Goal: Task Accomplishment & Management: Complete application form

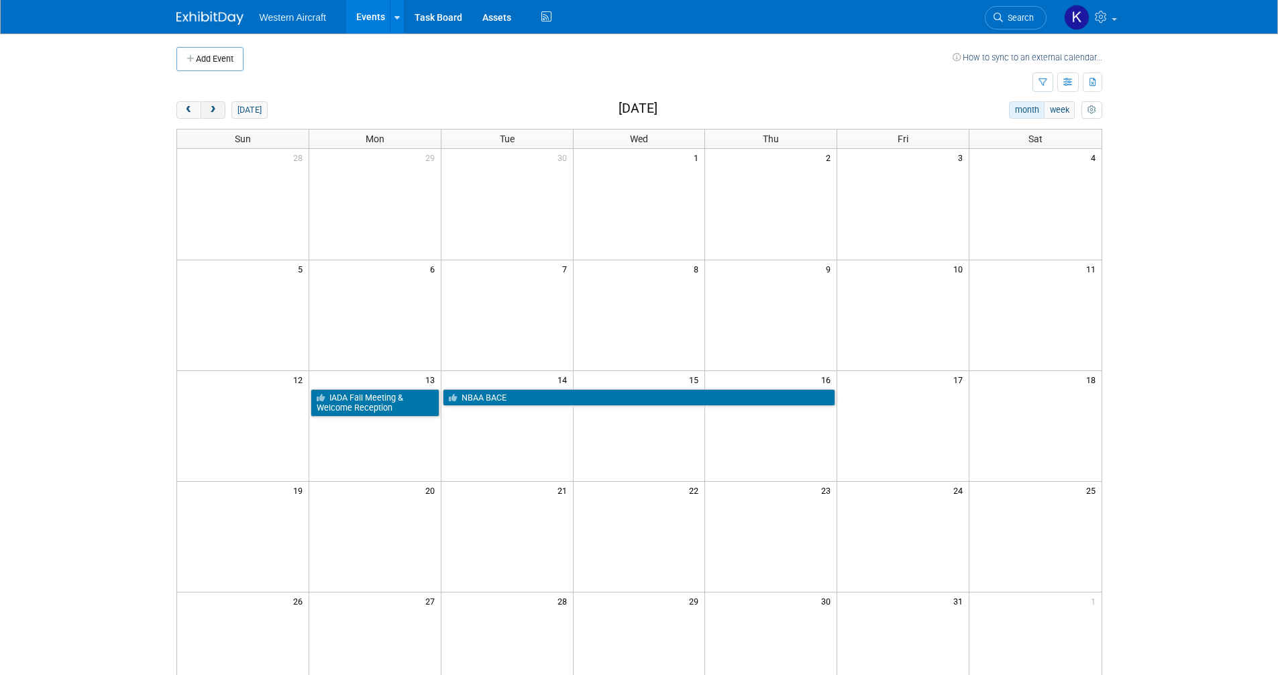
click at [214, 113] on span "next" at bounding box center [213, 110] width 10 height 9
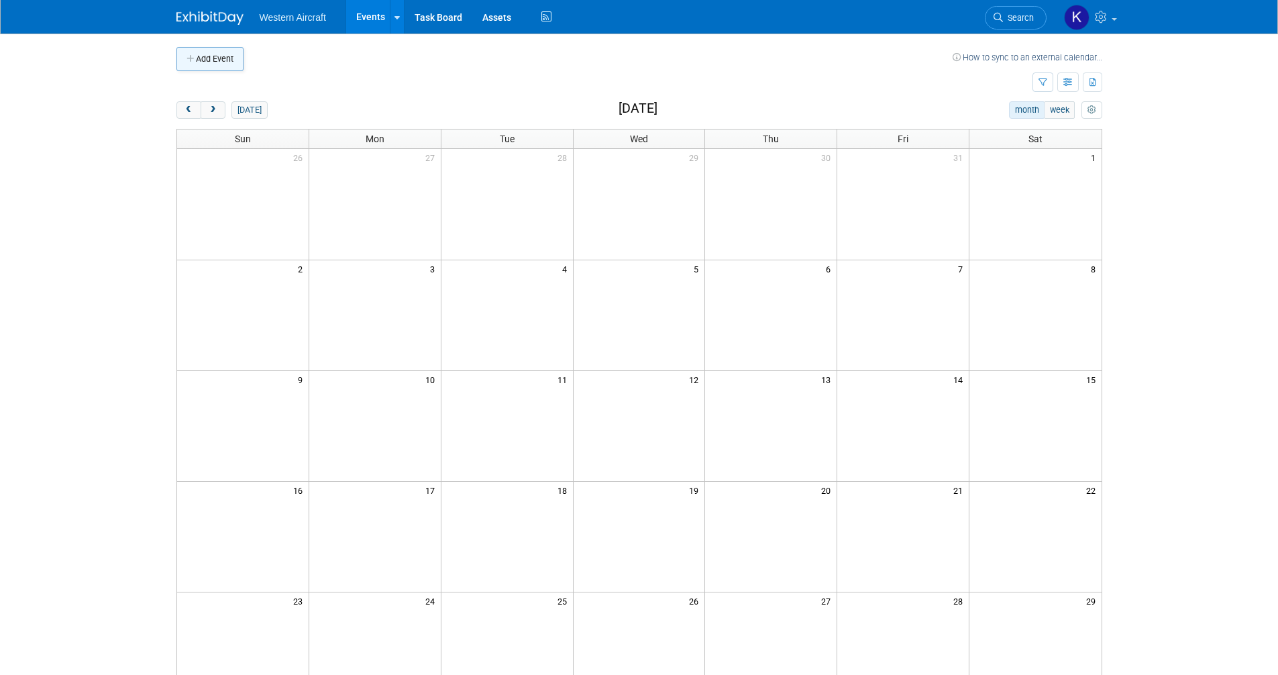
click at [208, 56] on button "Add Event" at bounding box center [209, 59] width 67 height 24
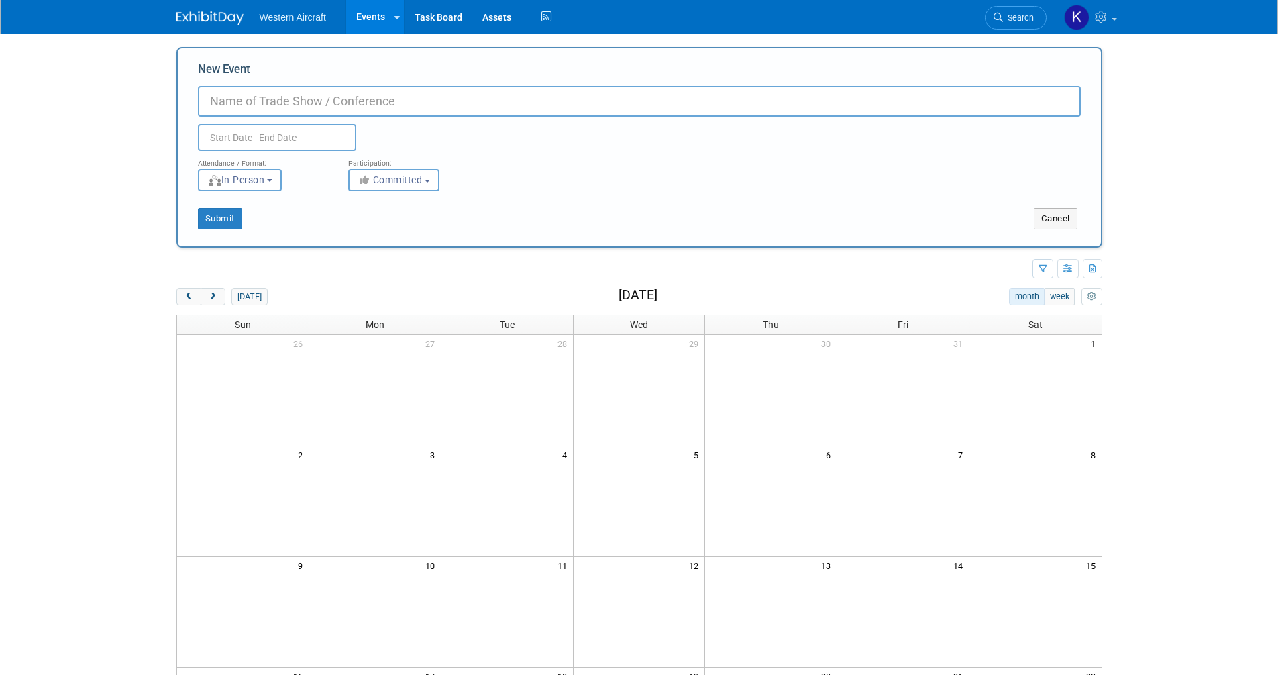
click at [221, 97] on input "New Event" at bounding box center [639, 101] width 883 height 31
type input "NATA Aviation Business Conference"
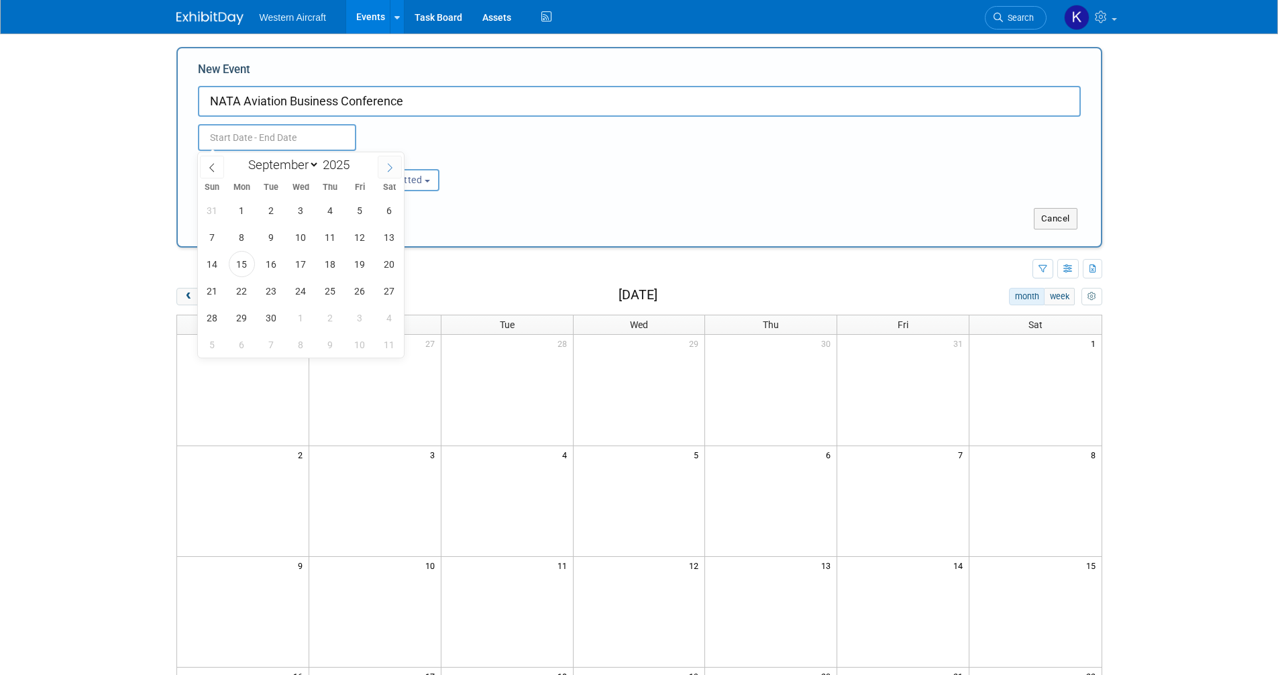
click at [382, 168] on span at bounding box center [390, 167] width 24 height 23
select select "10"
click at [268, 294] on span "18" at bounding box center [271, 291] width 26 height 26
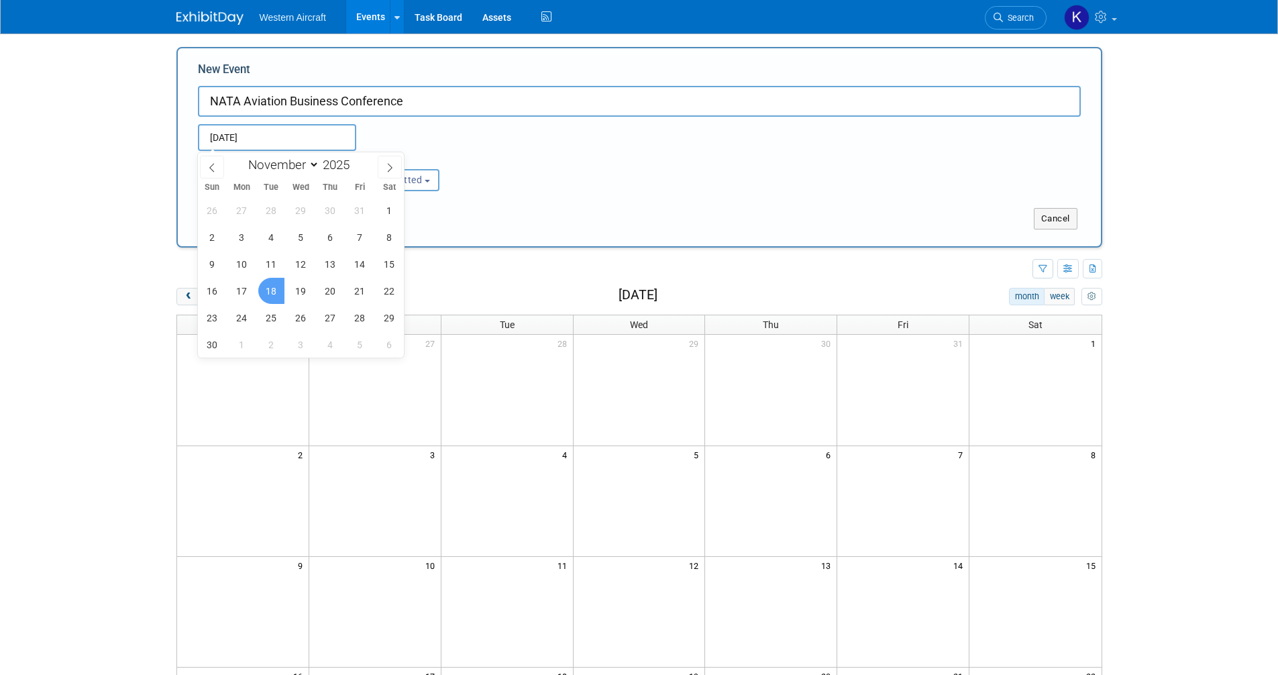
type input "[DATE] to [DATE]"
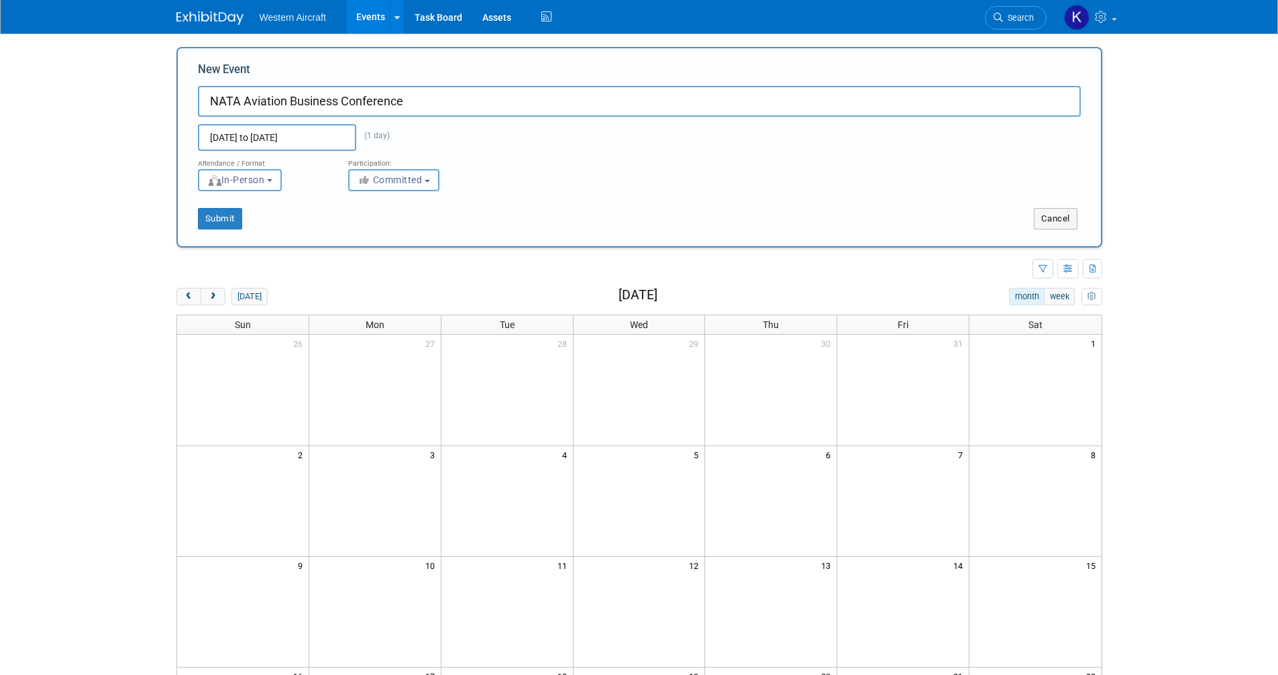
click at [398, 178] on span "Committed" at bounding box center [390, 179] width 65 height 11
click at [399, 229] on label "Considering" at bounding box center [400, 230] width 89 height 17
click at [361, 229] on input "Considering" at bounding box center [356, 231] width 9 height 9
select select "2"
click at [233, 221] on button "Submit" at bounding box center [220, 218] width 44 height 21
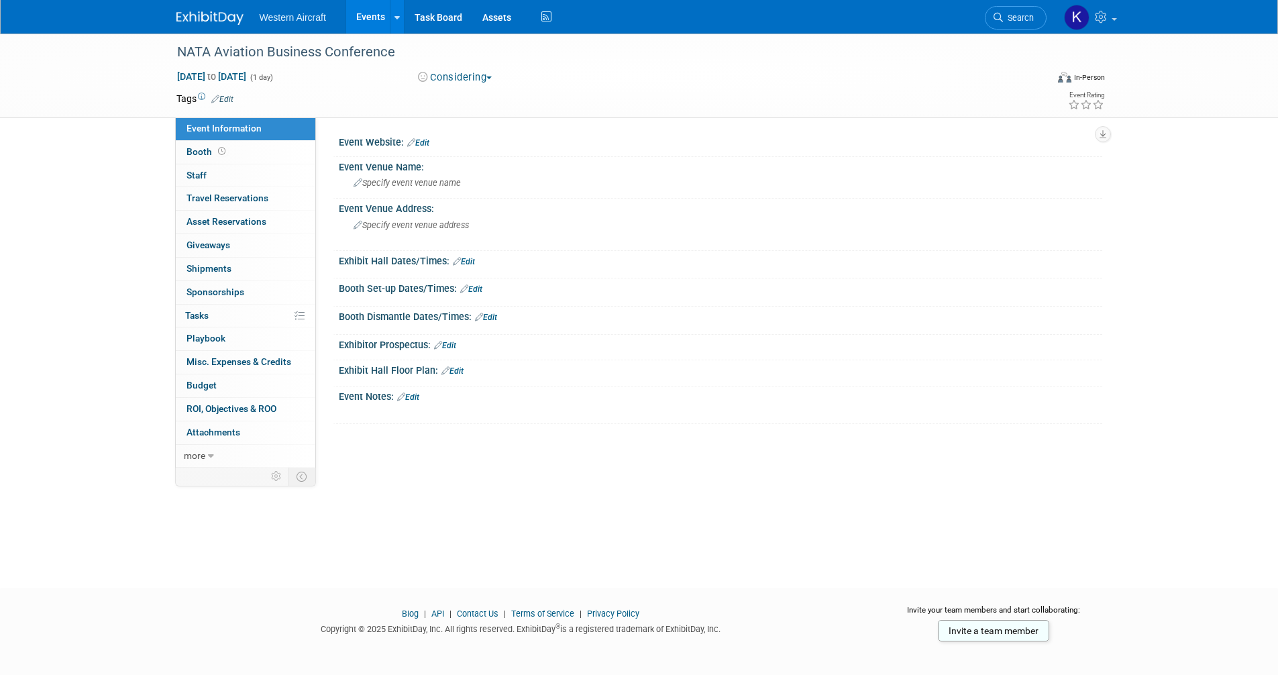
click at [425, 137] on div "Event Website: Edit" at bounding box center [720, 140] width 763 height 17
click at [425, 142] on link "Edit" at bounding box center [418, 142] width 22 height 9
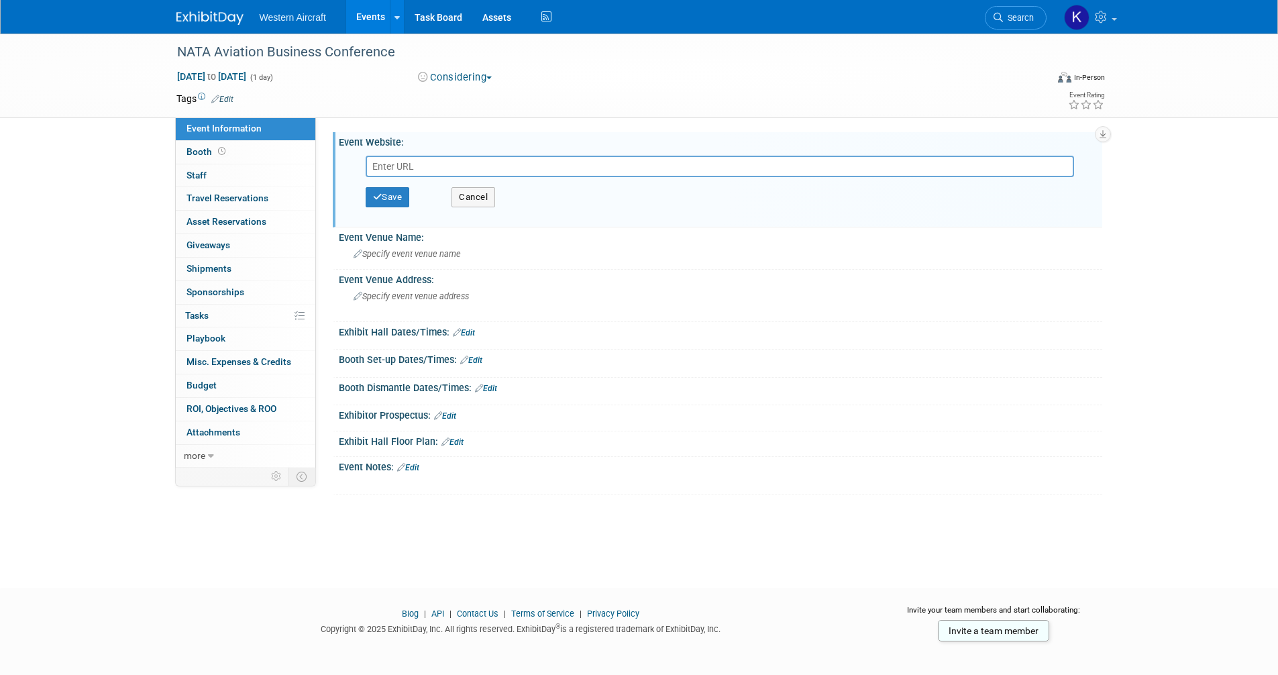
click at [418, 166] on input "text" at bounding box center [720, 166] width 708 height 21
type input "https://mynata.my.site.com/nata/s/lt-event?id=a1YRj000001aFMXMA2"
click at [397, 193] on button "Save" at bounding box center [388, 197] width 44 height 20
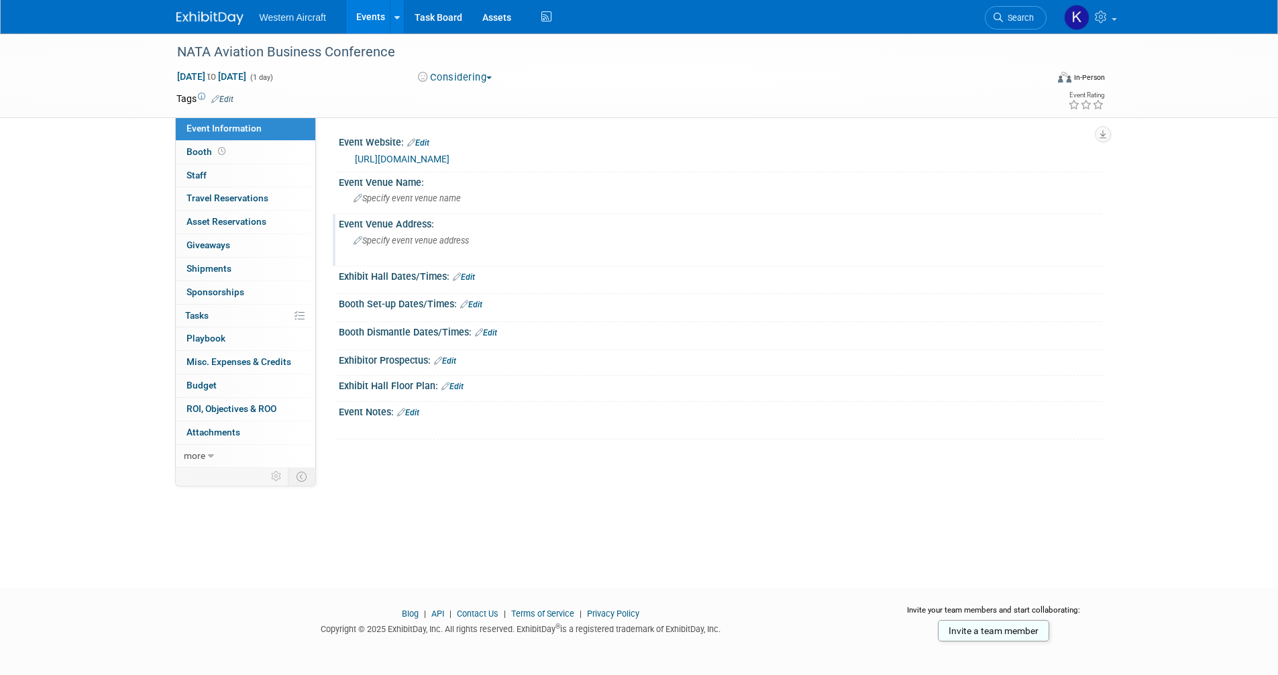
click at [393, 249] on div "Specify event venue address" at bounding box center [498, 245] width 298 height 31
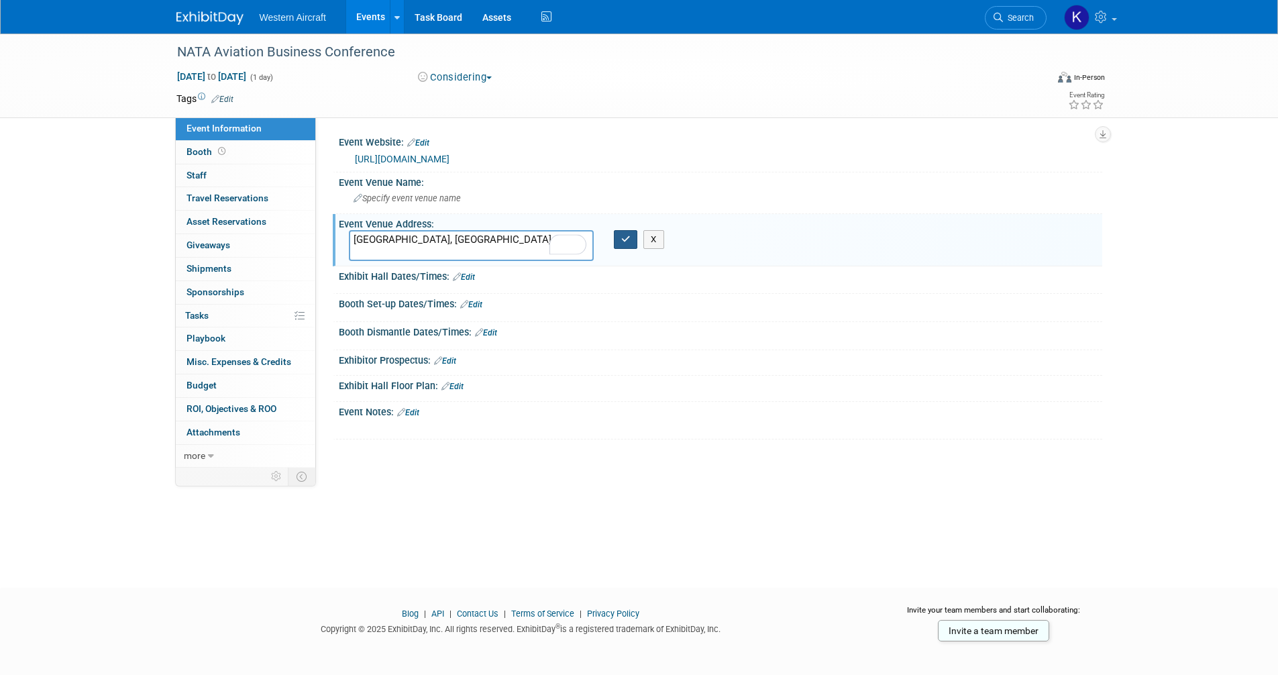
type textarea "Dallas, TX"
click at [631, 235] on button "button" at bounding box center [626, 239] width 24 height 19
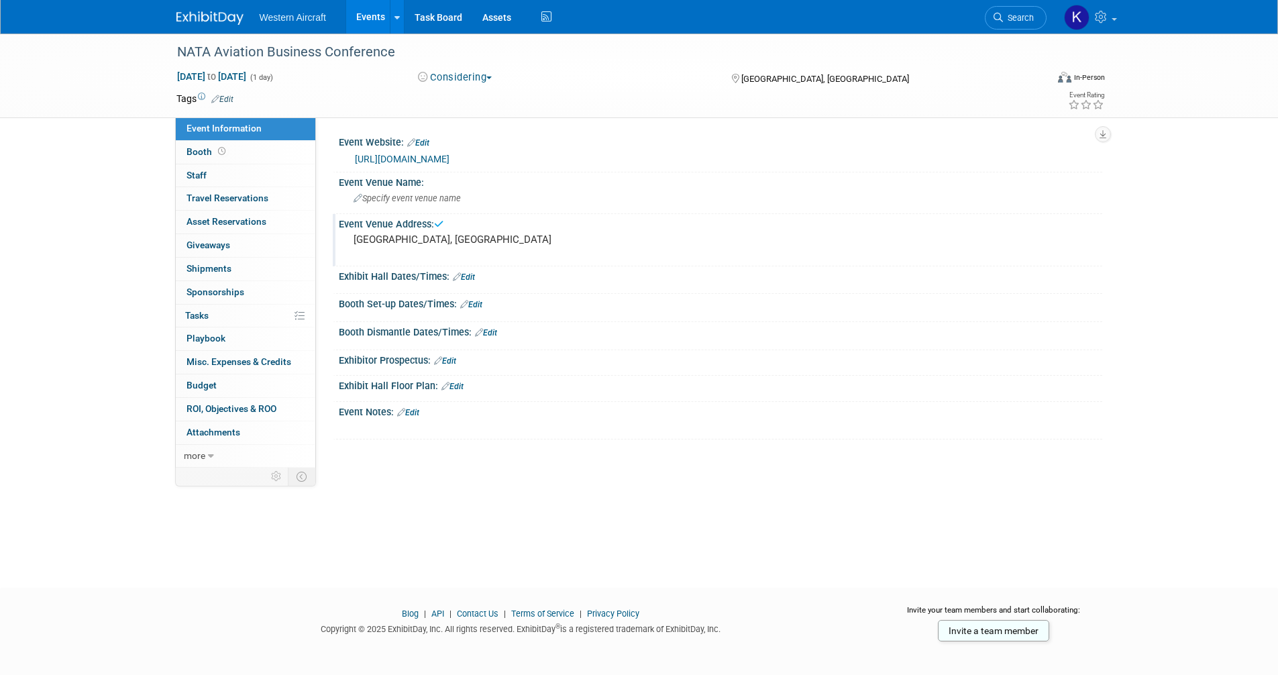
click at [468, 277] on link "Edit" at bounding box center [464, 276] width 22 height 9
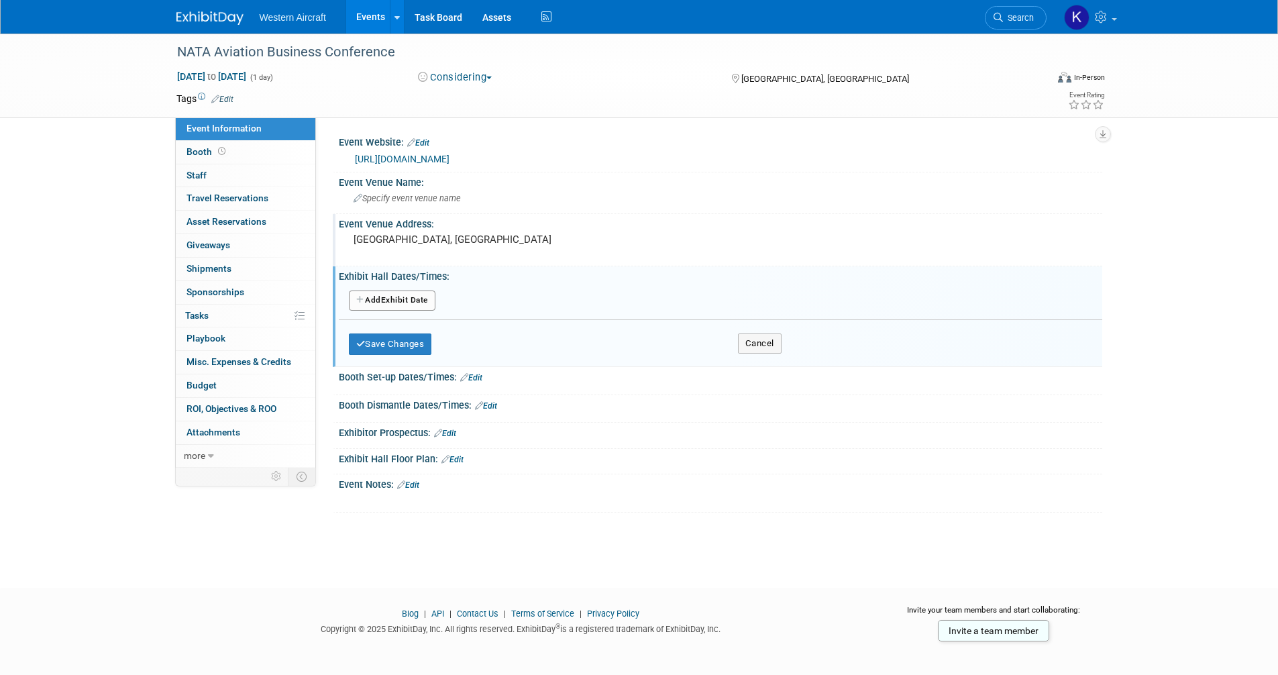
click at [396, 305] on button "Add Another Exhibit Date" at bounding box center [392, 300] width 87 height 20
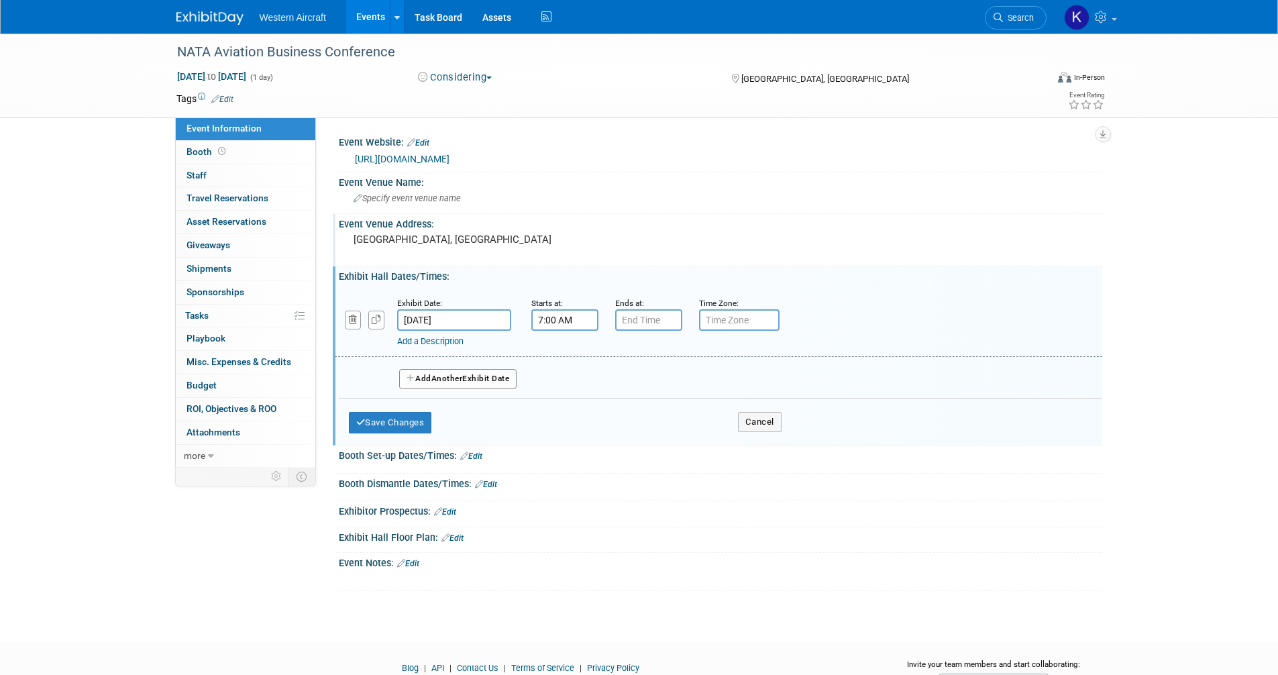
click at [578, 323] on input "7:00 AM" at bounding box center [564, 319] width 67 height 21
type input "8:00 AM"
click at [665, 319] on input "7:00 PM" at bounding box center [648, 319] width 67 height 21
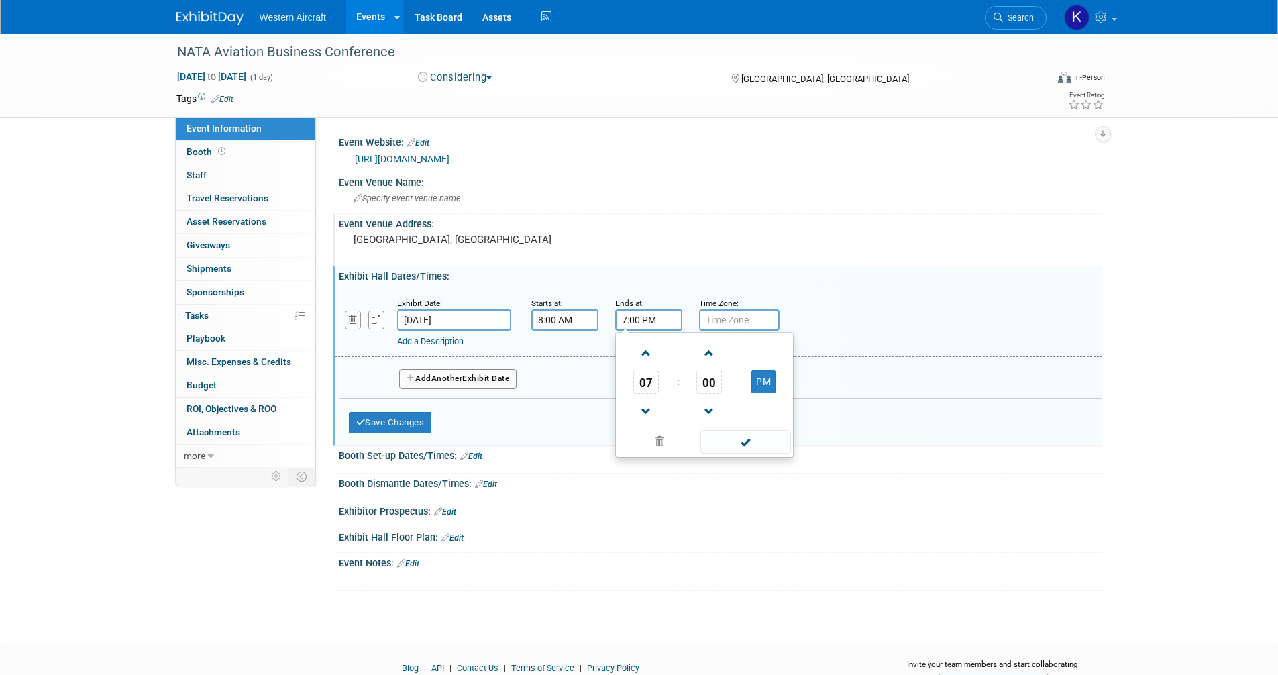
click at [665, 319] on input "7:00 PM" at bounding box center [648, 319] width 67 height 21
type input "4:45 PM"
type input "Central"
click at [486, 372] on button "Add Another Exhibit Date" at bounding box center [458, 379] width 118 height 20
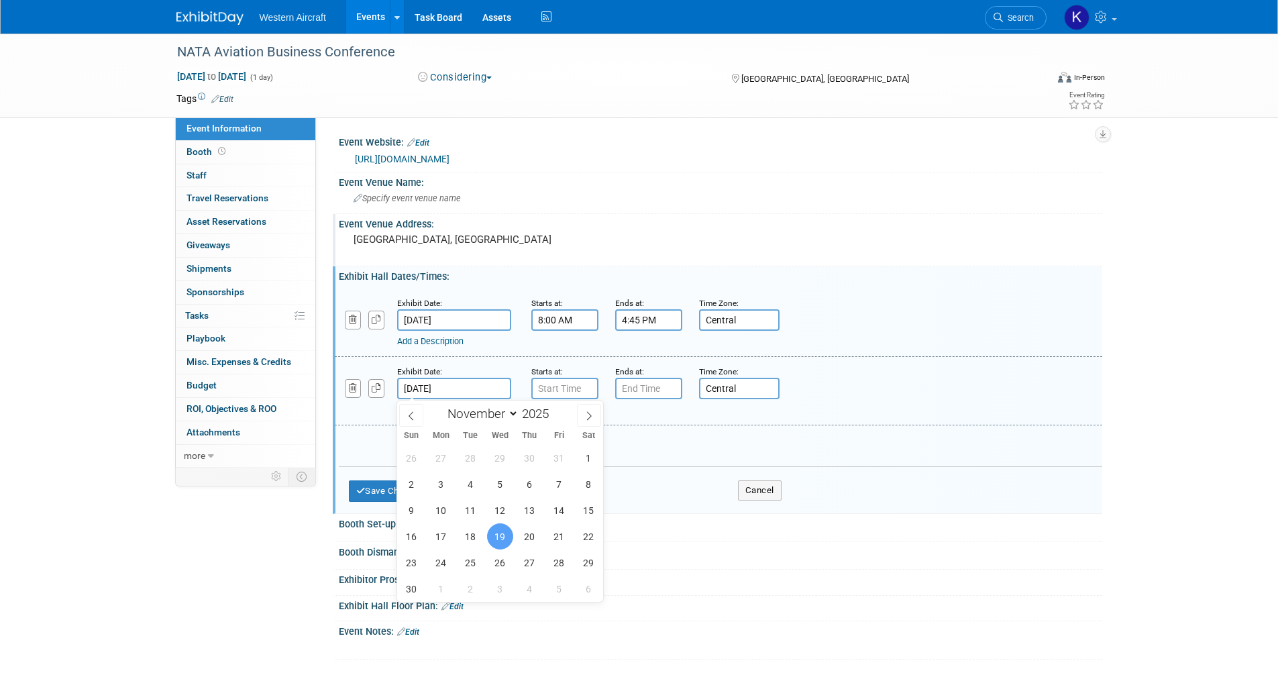
click at [475, 395] on body "Western Aircraft Events Add Event Bulk Upload Events Shareable Event Boards Rec…" at bounding box center [639, 337] width 1278 height 675
click at [441, 538] on span "17" at bounding box center [441, 536] width 26 height 26
type input "Nov 17, 2025"
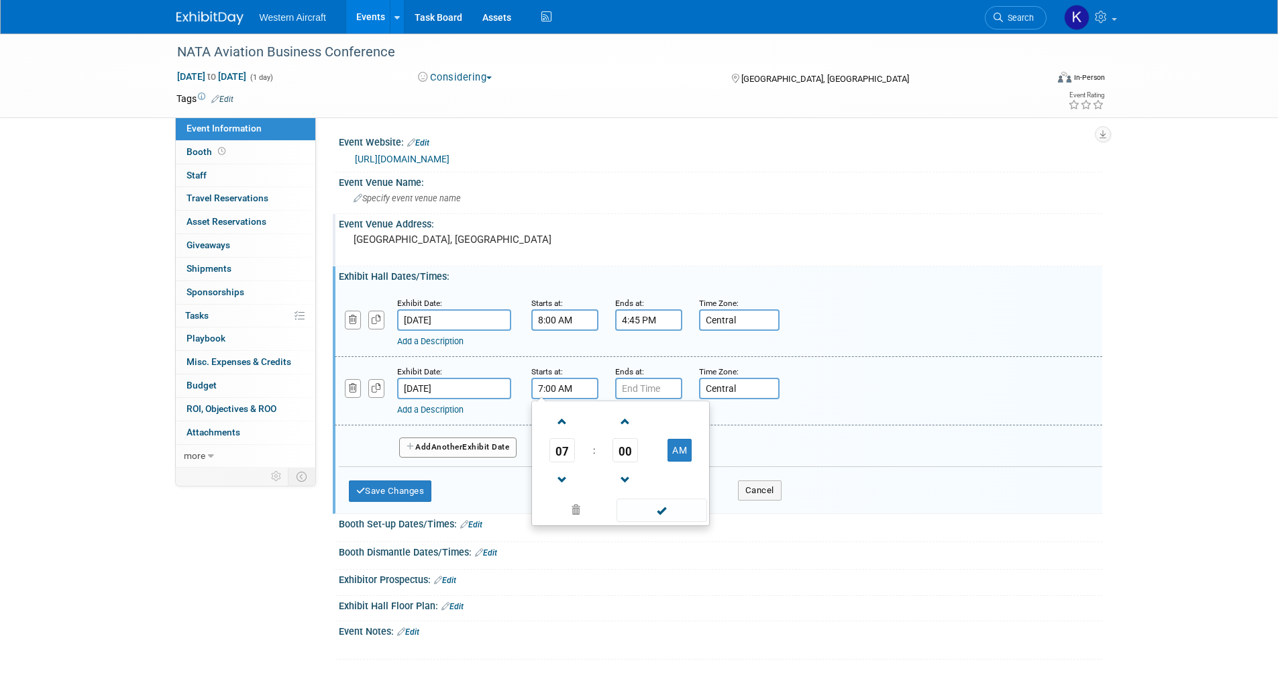
click at [571, 390] on input "7:00 AM" at bounding box center [564, 388] width 67 height 21
type input "6:00 PM"
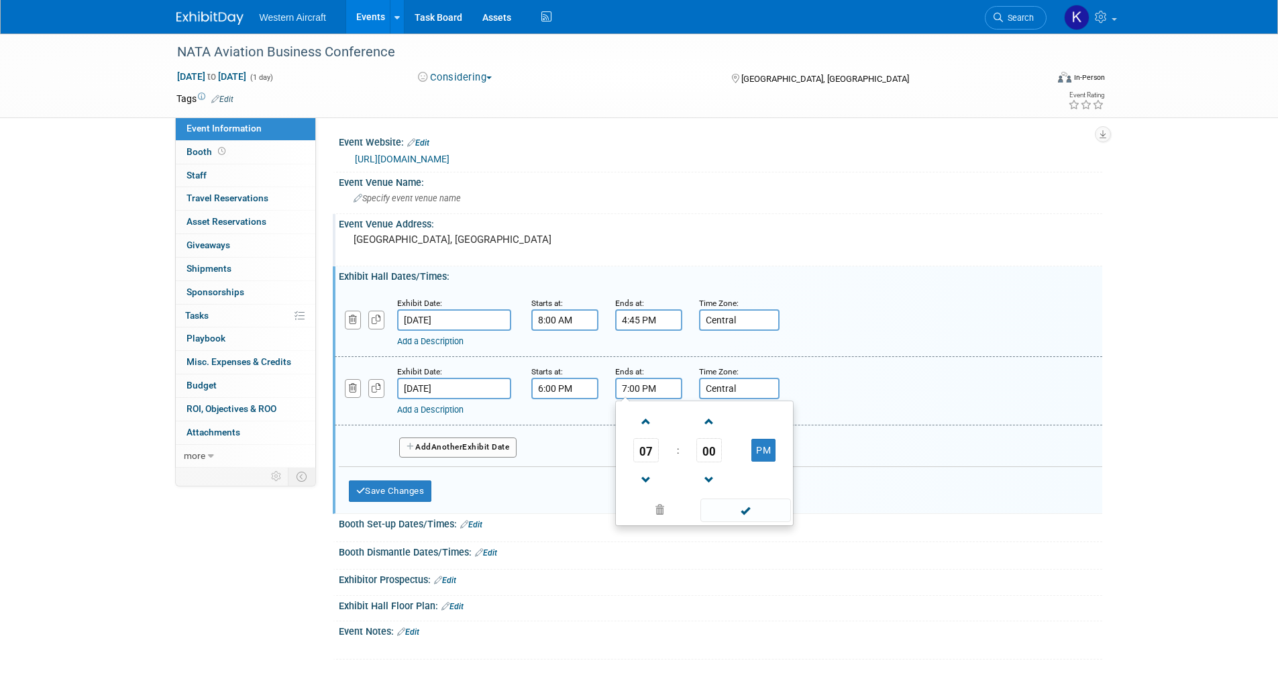
click at [676, 388] on input "7:00 PM" at bounding box center [648, 388] width 67 height 21
click at [675, 388] on input "7:00 PM" at bounding box center [648, 388] width 67 height 21
click at [675, 388] on input "7:00 PM1930" at bounding box center [648, 388] width 67 height 21
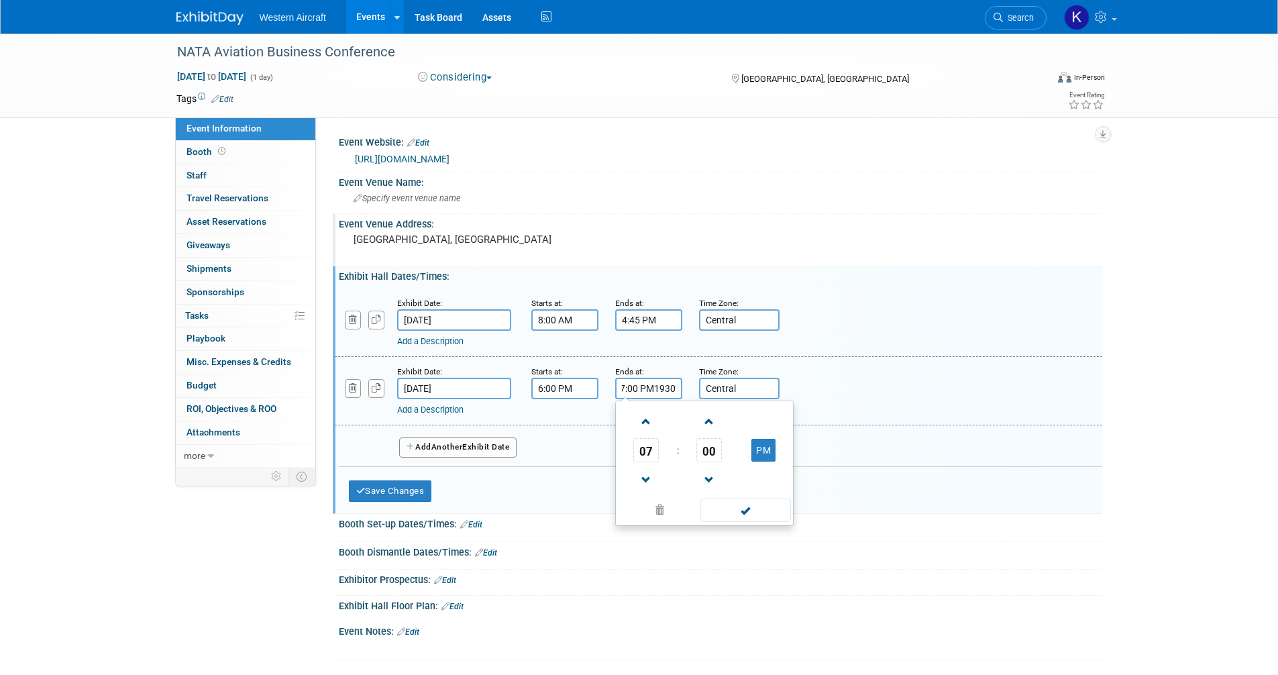
click at [675, 388] on input "7:00 PM1930" at bounding box center [648, 388] width 67 height 21
type input "7:30 PM"
click at [415, 409] on link "Add a Description" at bounding box center [430, 409] width 66 height 10
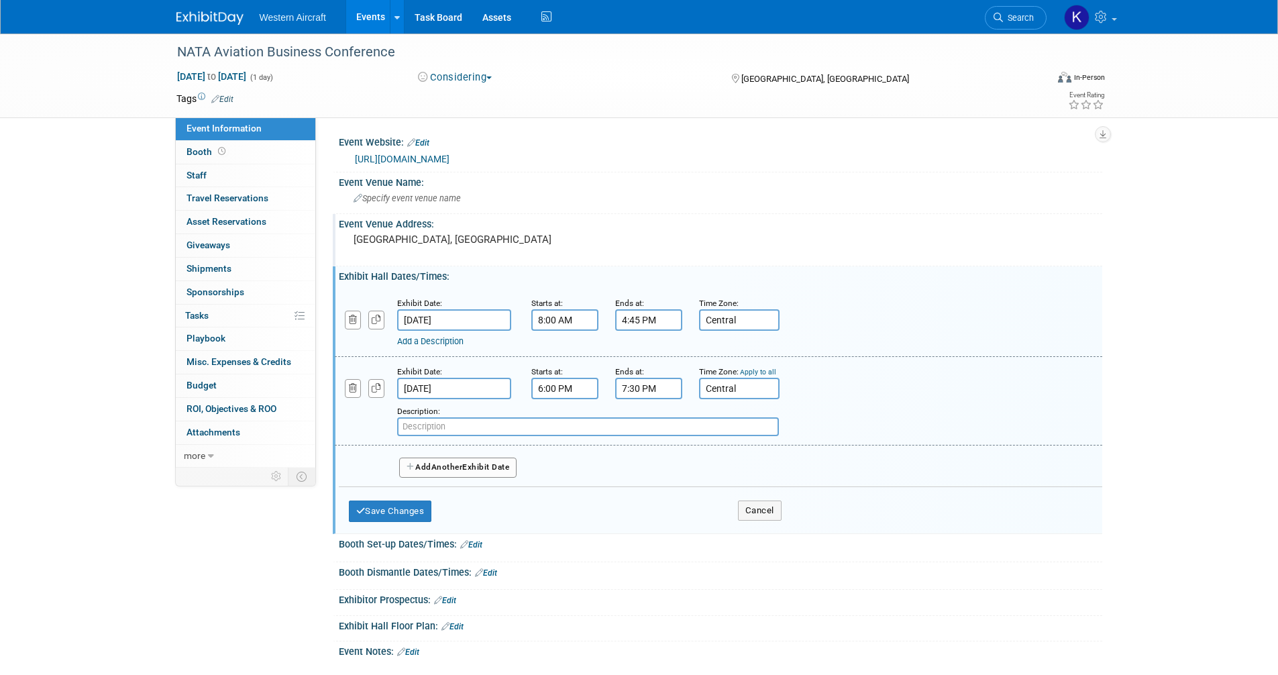
click at [427, 429] on input "text" at bounding box center [588, 426] width 382 height 19
type input "O"
type input "Welcome & Networking Reception"
click at [382, 508] on button "Save Changes" at bounding box center [390, 510] width 83 height 21
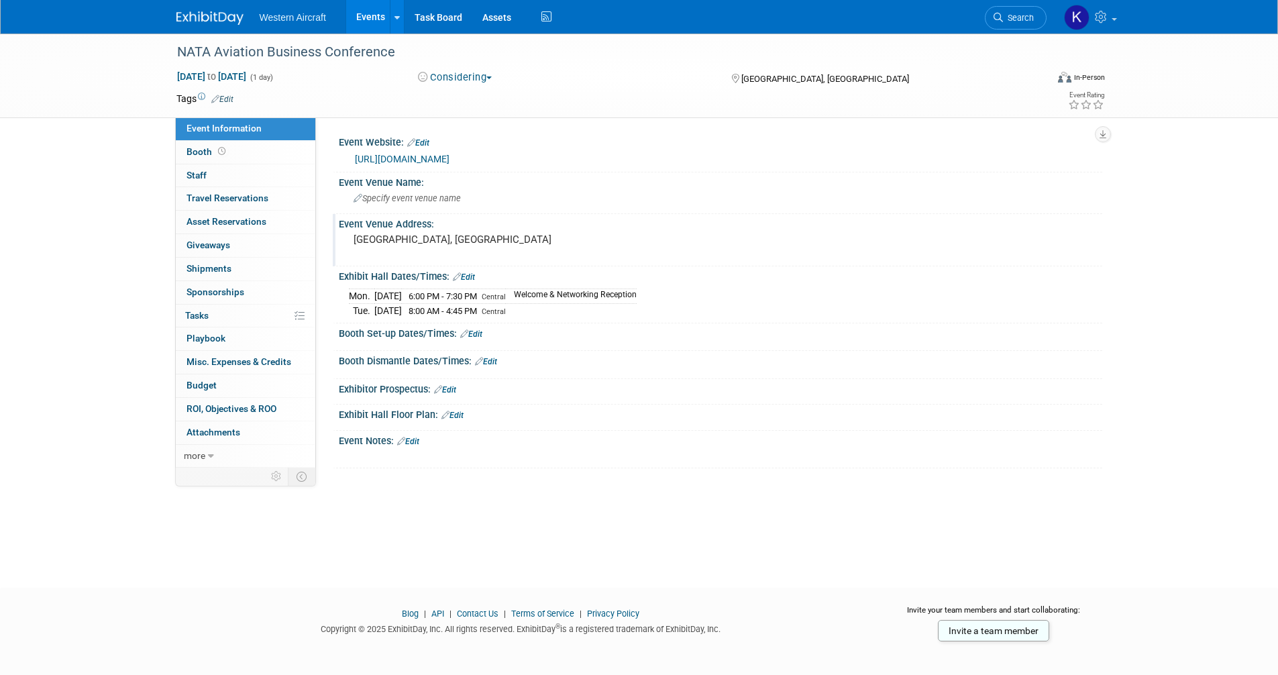
click at [414, 440] on link "Edit" at bounding box center [408, 441] width 22 height 9
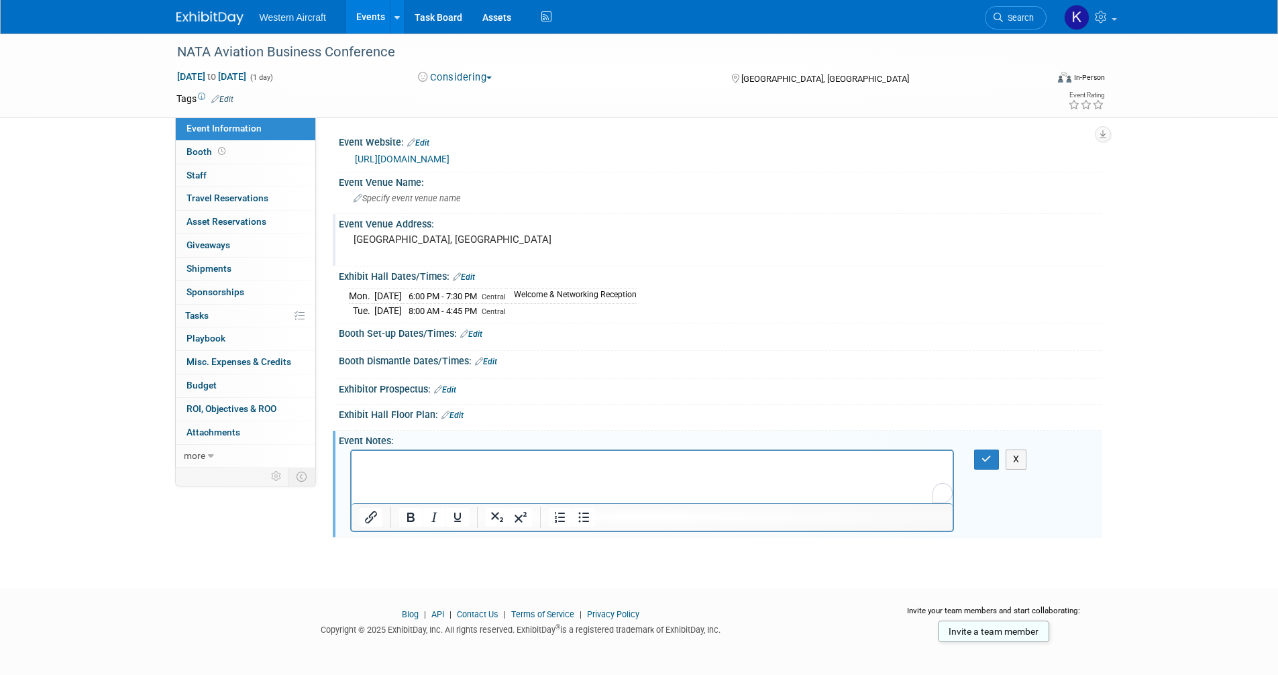
click at [373, 464] on p "To enrich screen reader interactions, please activate Accessibility in Grammarl…" at bounding box center [652, 462] width 586 height 13
click at [373, 464] on p "2025 Information" at bounding box center [652, 462] width 586 height 13
click at [991, 458] on icon "button" at bounding box center [986, 458] width 10 height 9
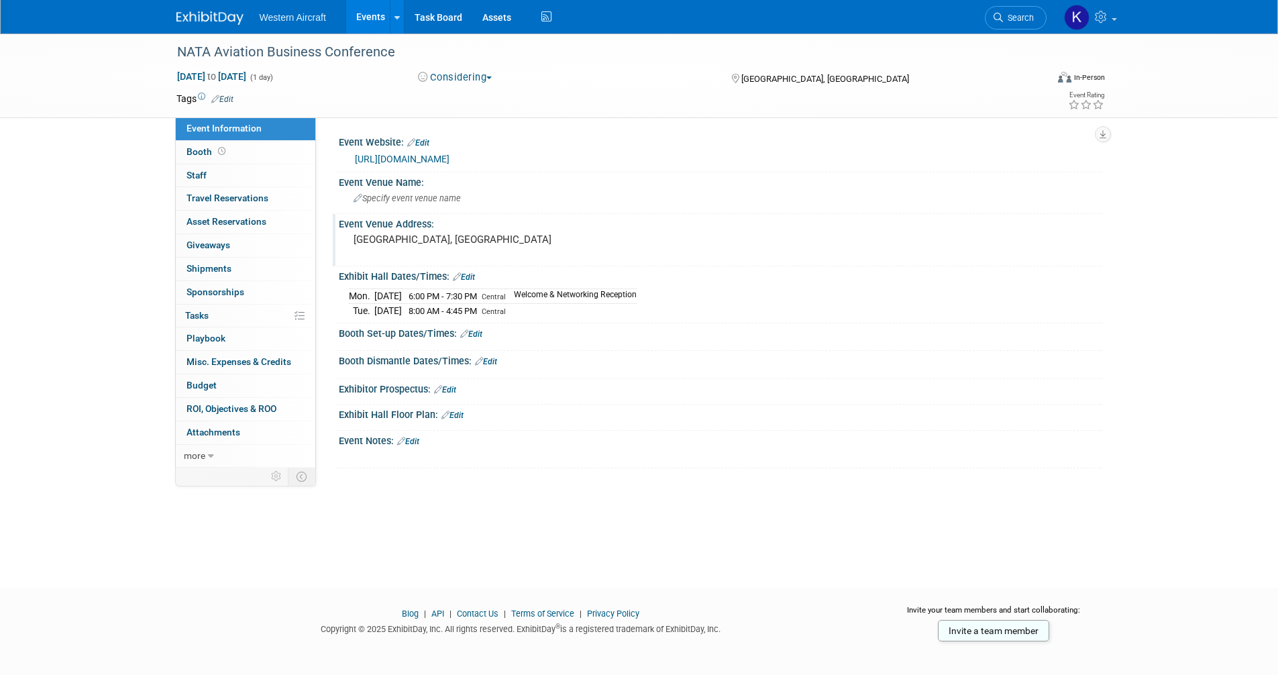
click at [371, 11] on link "Events" at bounding box center [370, 17] width 49 height 34
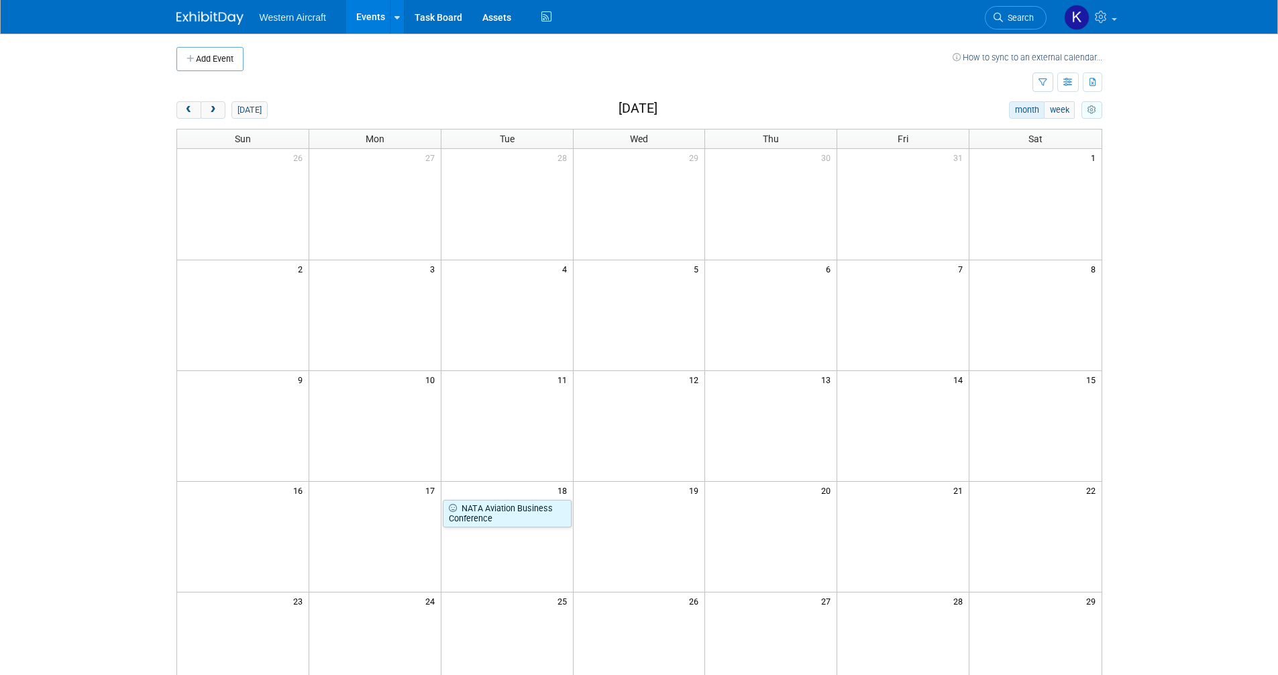
click at [1097, 107] on button "myCustomButton" at bounding box center [1091, 109] width 20 height 17
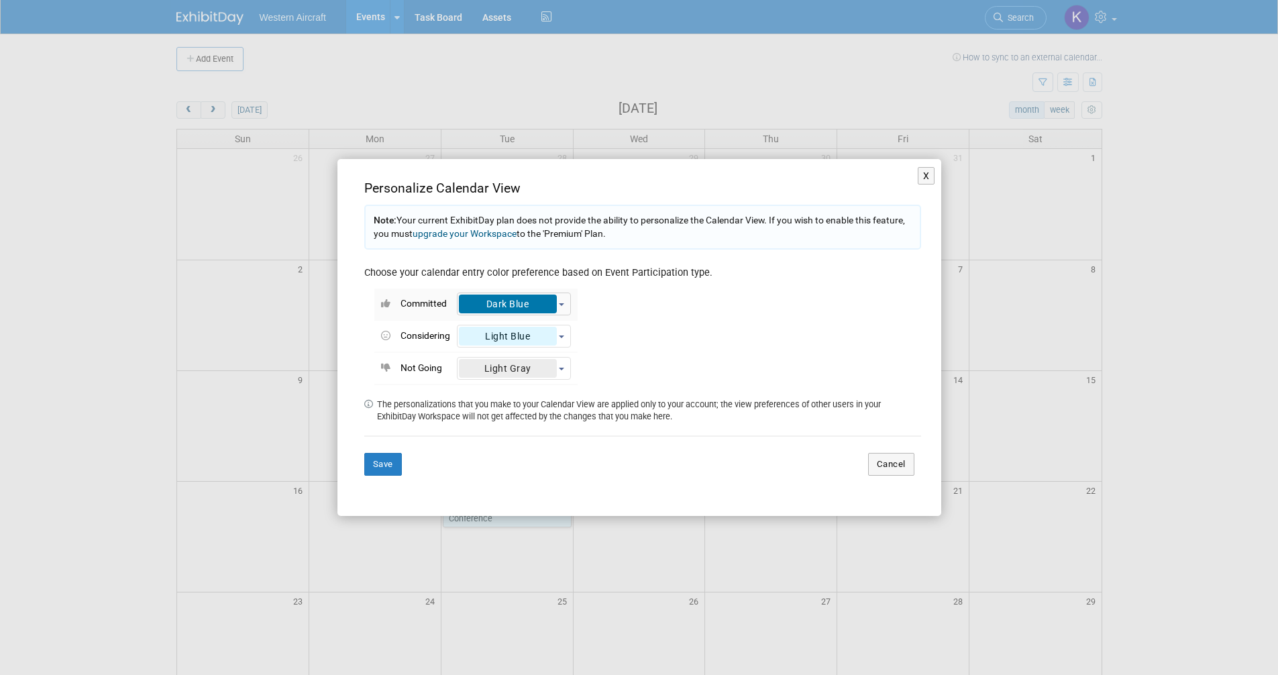
click at [485, 299] on div "Dark Blue" at bounding box center [508, 303] width 98 height 19
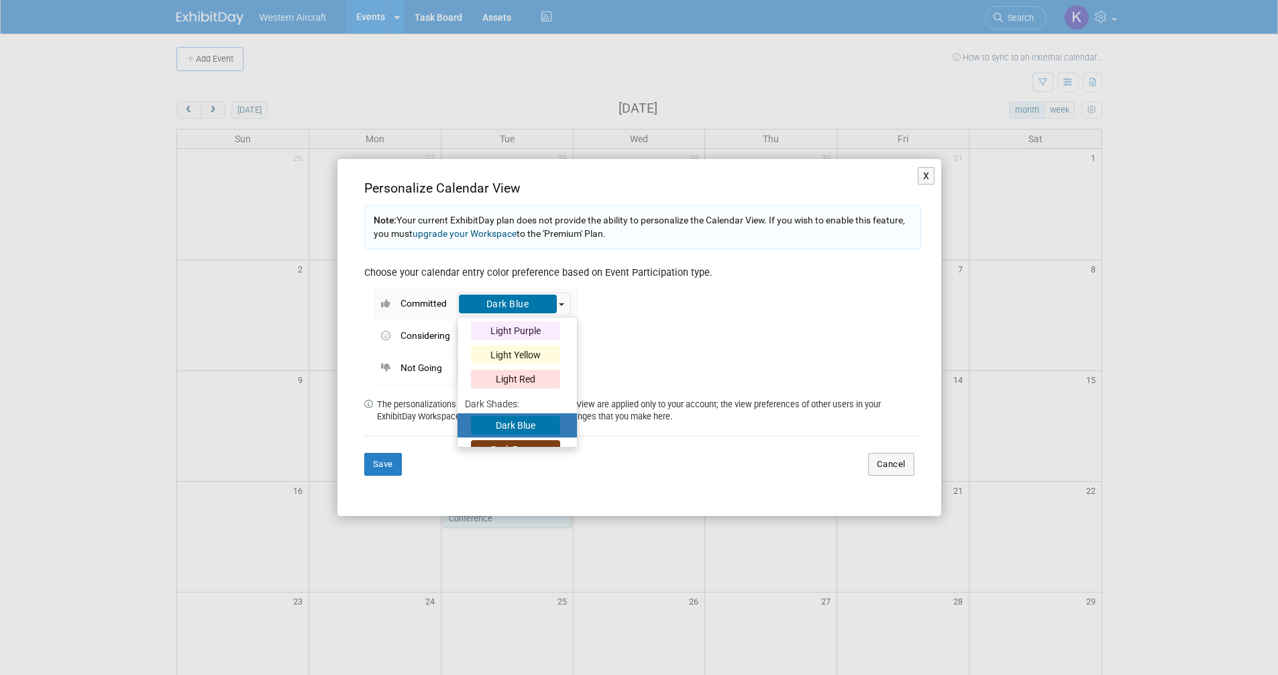
scroll to position [78, 0]
click at [521, 396] on div "Light Purple" at bounding box center [515, 397] width 89 height 19
click at [466, 396] on input "Light Purple" at bounding box center [461, 395] width 9 height 9
select select "5"
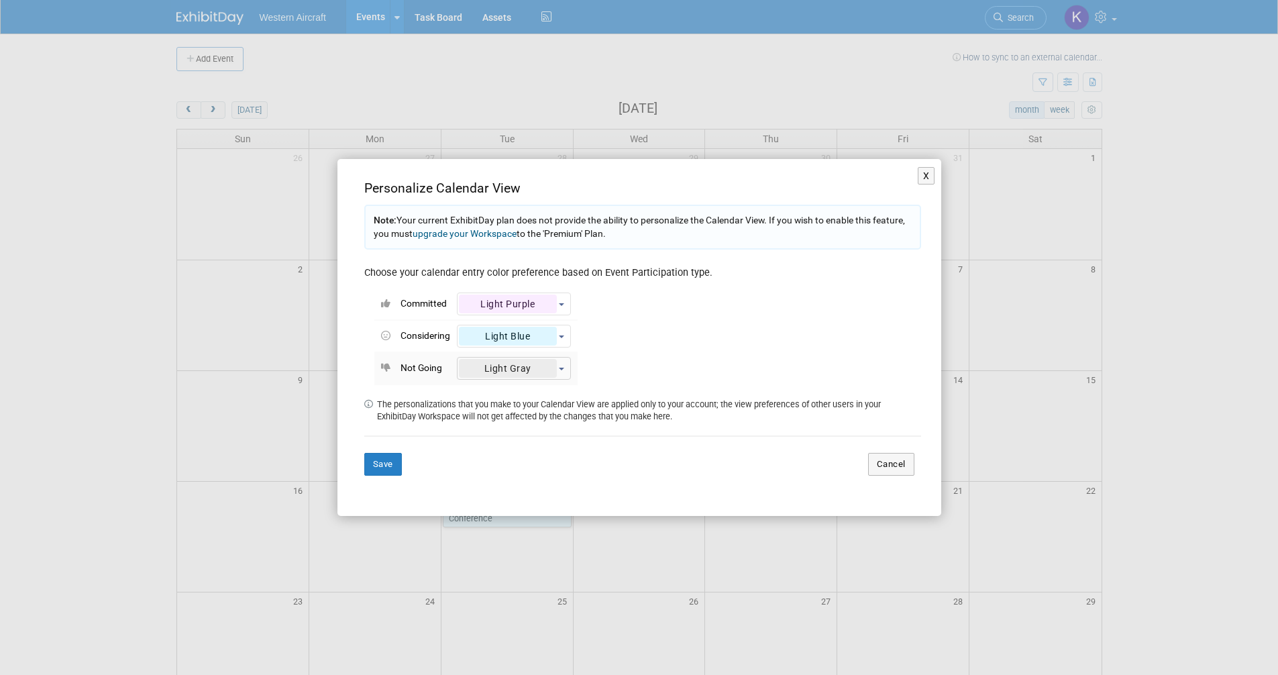
click at [516, 369] on div "Light Gray" at bounding box center [508, 368] width 98 height 19
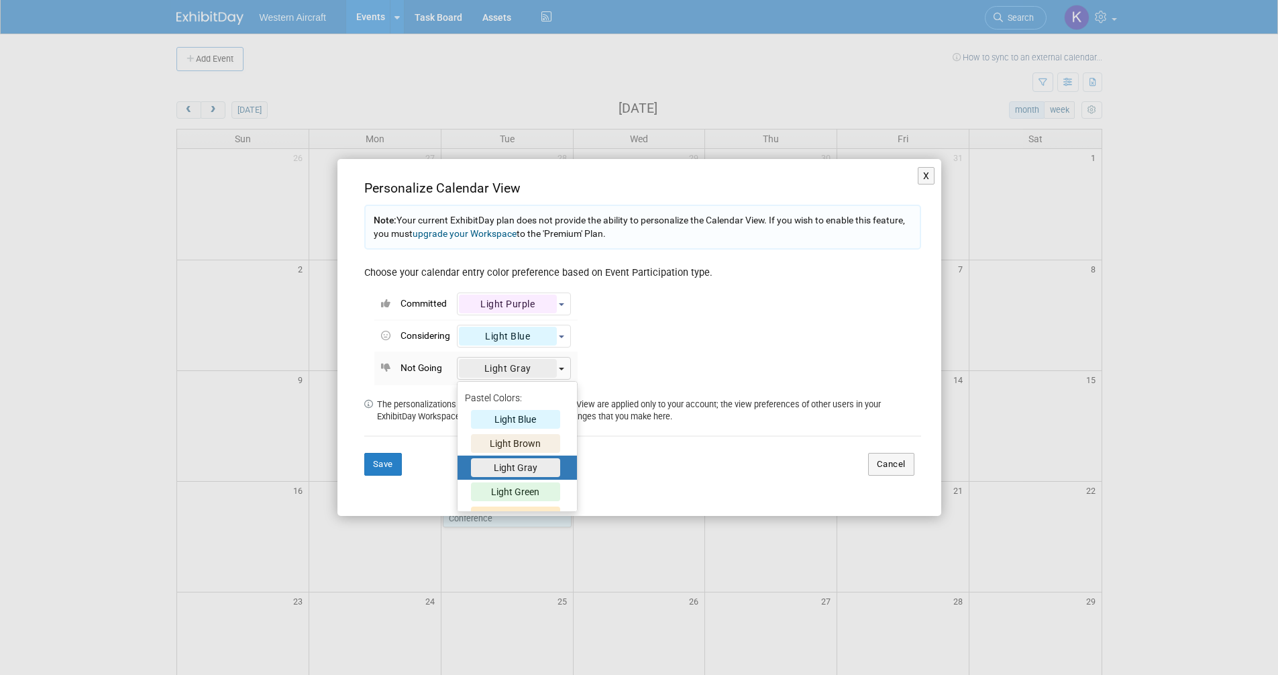
click at [516, 369] on div "Light Gray" at bounding box center [508, 368] width 98 height 19
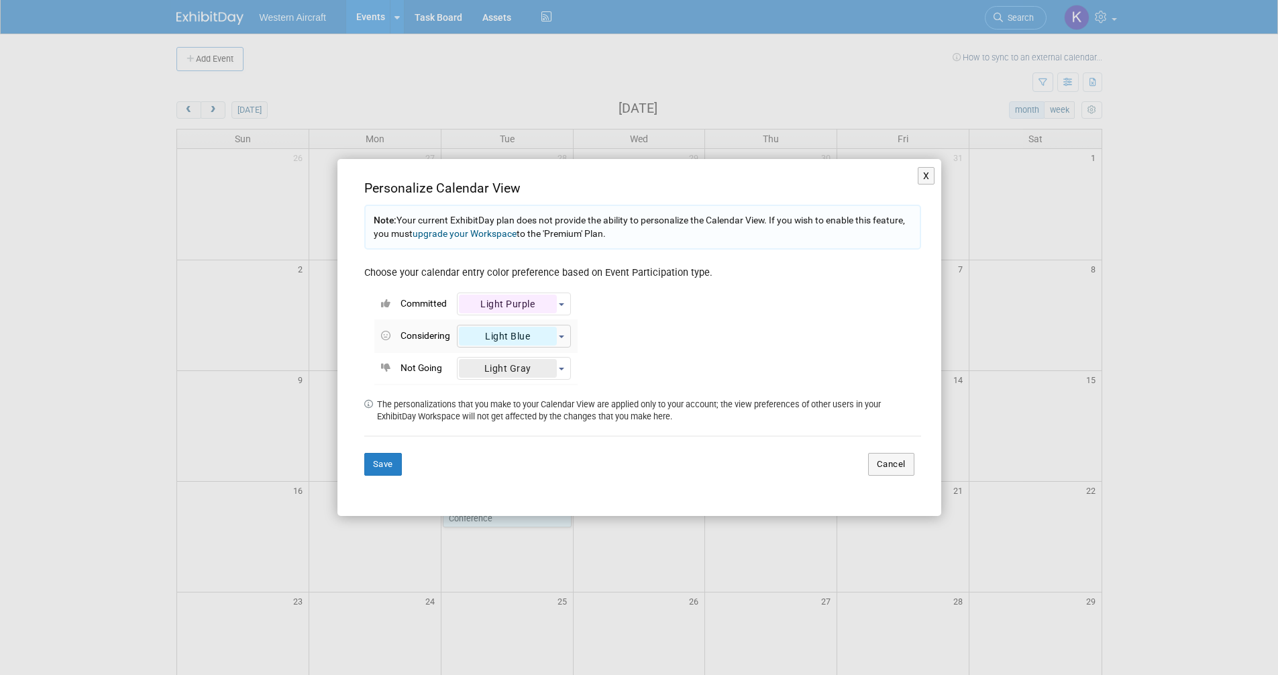
click at [508, 327] on div "Light Blue" at bounding box center [508, 336] width 98 height 19
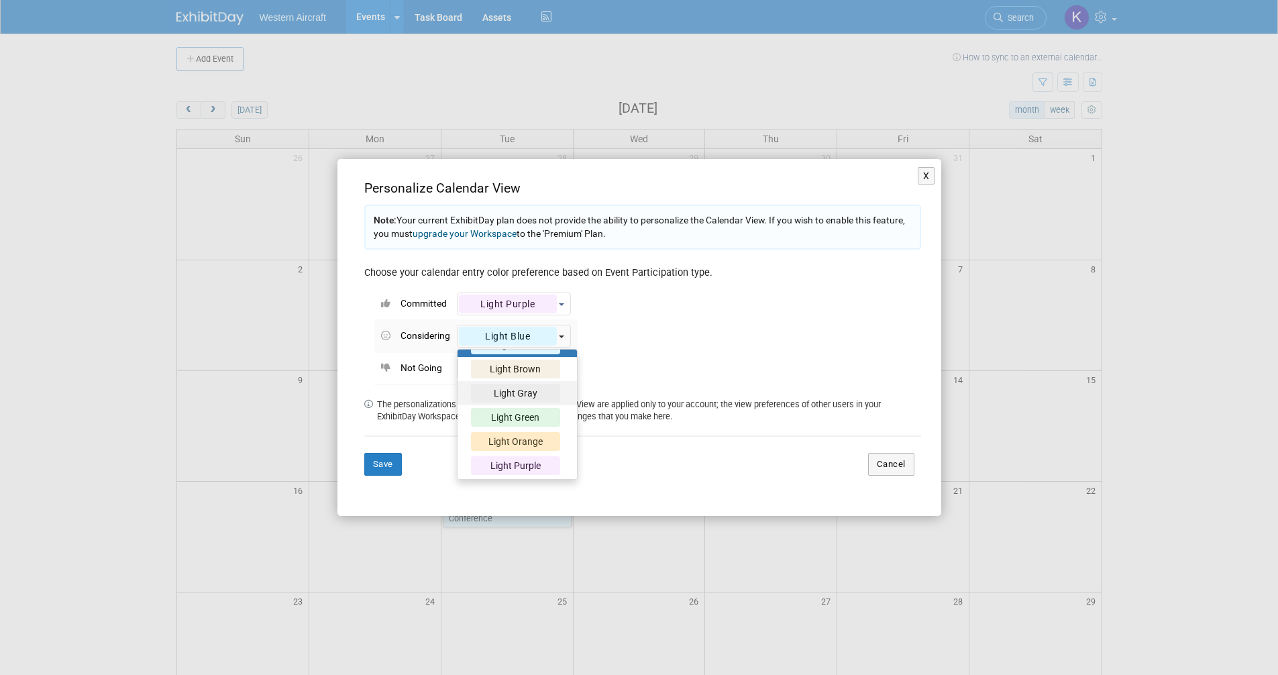
scroll to position [67, 0]
click at [511, 415] on div "Light Orange" at bounding box center [515, 416] width 89 height 19
click at [466, 415] on input "Light Orange" at bounding box center [461, 414] width 9 height 9
select select "11"
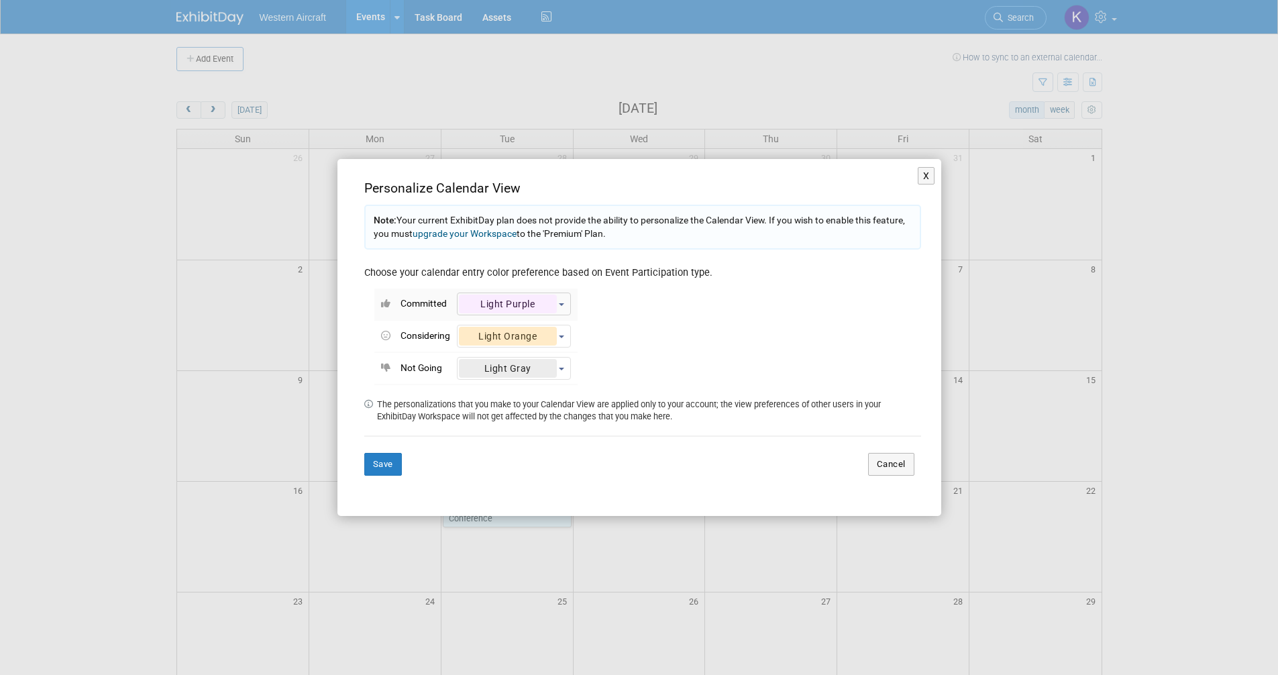
click at [545, 310] on div "Light Purple" at bounding box center [508, 303] width 98 height 19
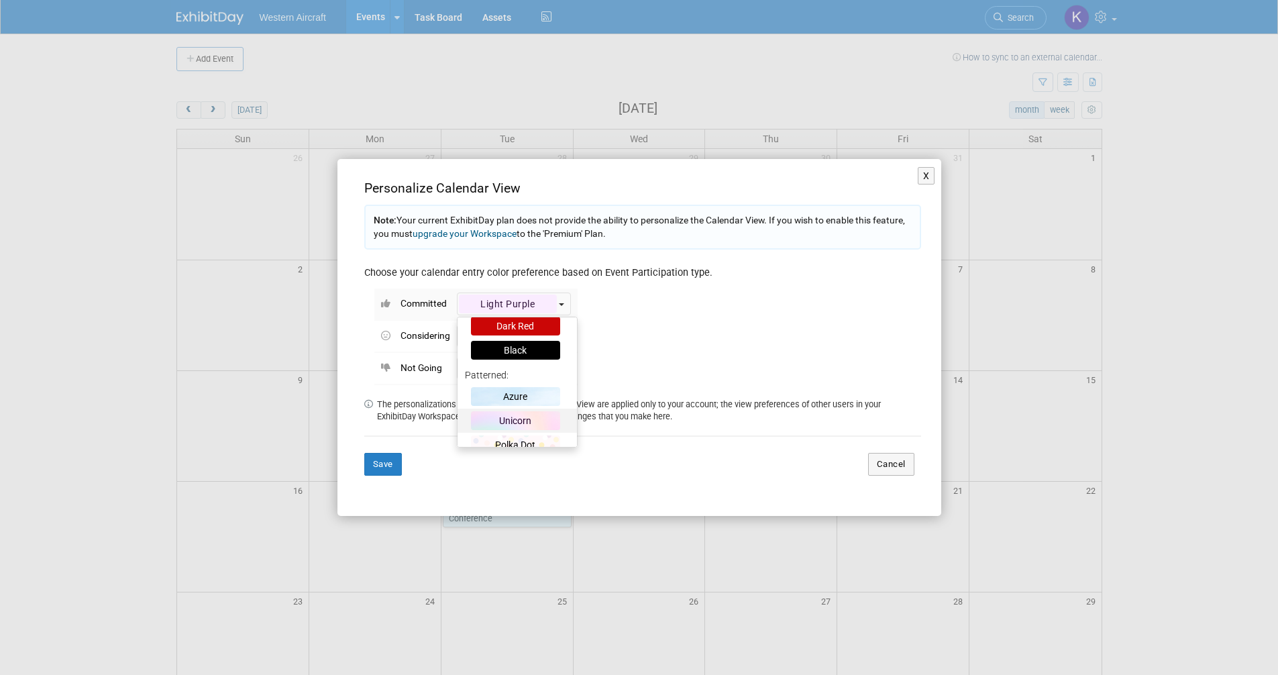
scroll to position [480, 0]
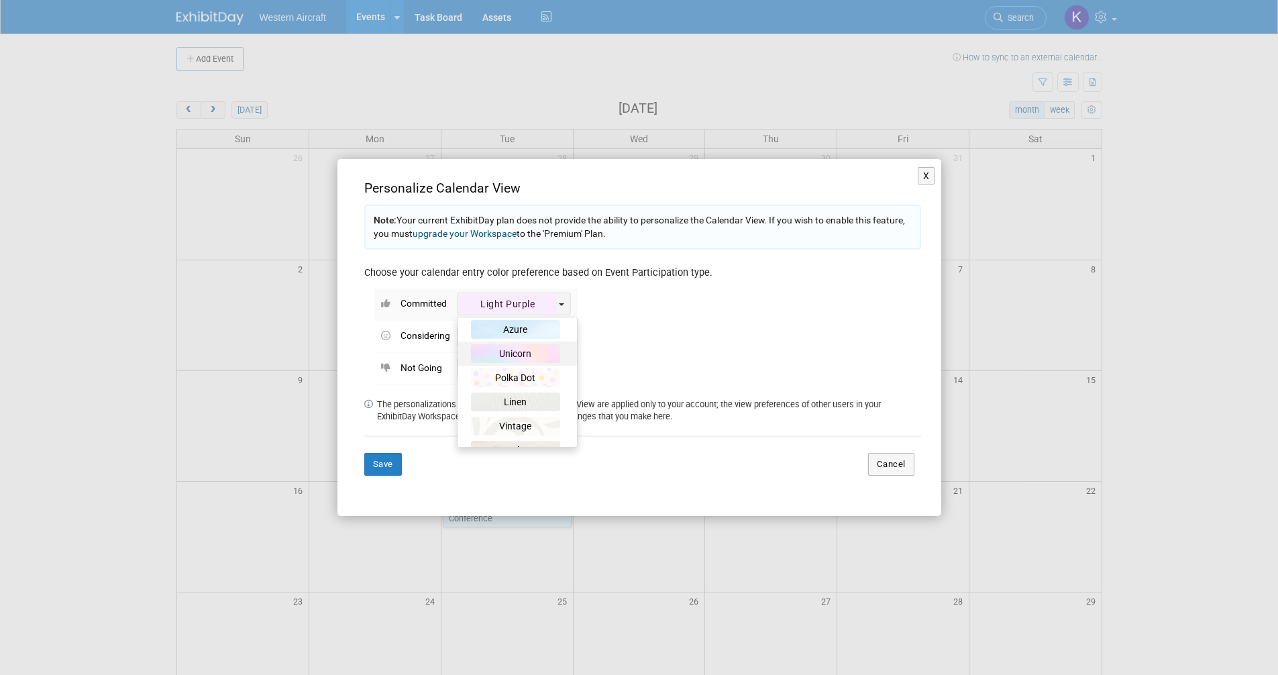
click at [523, 349] on div "Unicorn" at bounding box center [515, 353] width 89 height 19
click at [466, 349] on input "Unicorn" at bounding box center [461, 351] width 9 height 9
select select "23"
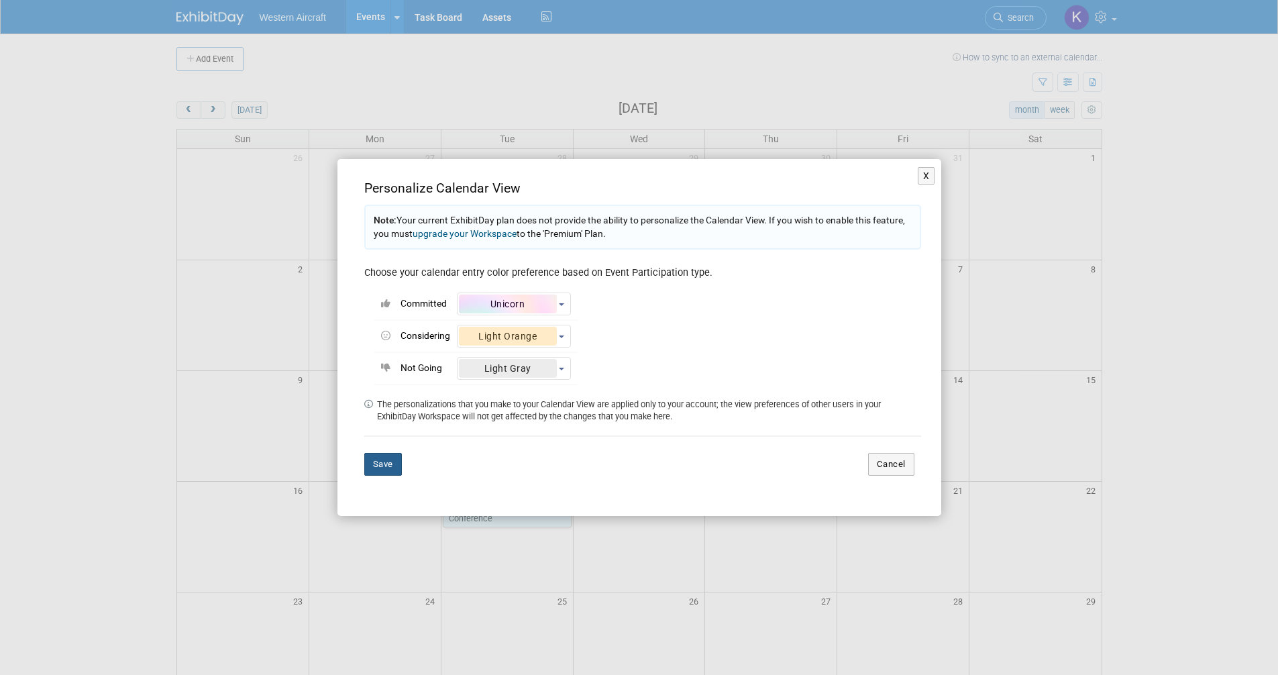
click at [397, 472] on button "Save" at bounding box center [383, 464] width 38 height 23
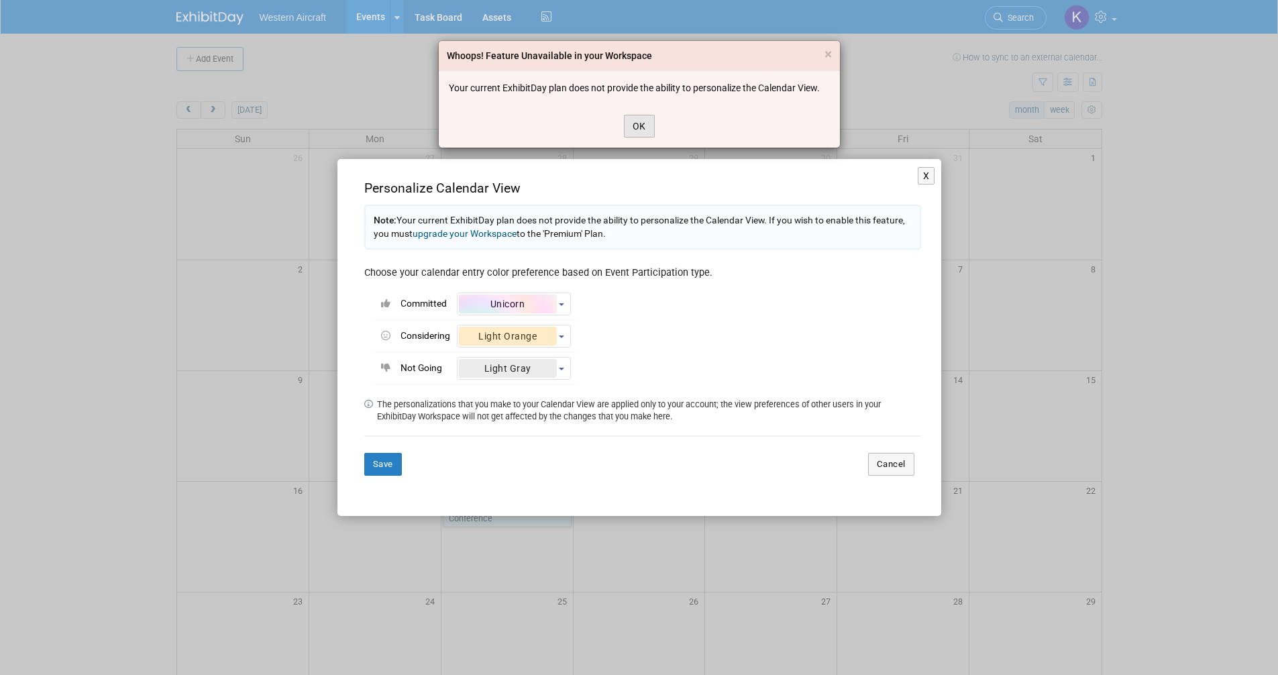
click at [641, 129] on button "OK" at bounding box center [639, 126] width 31 height 23
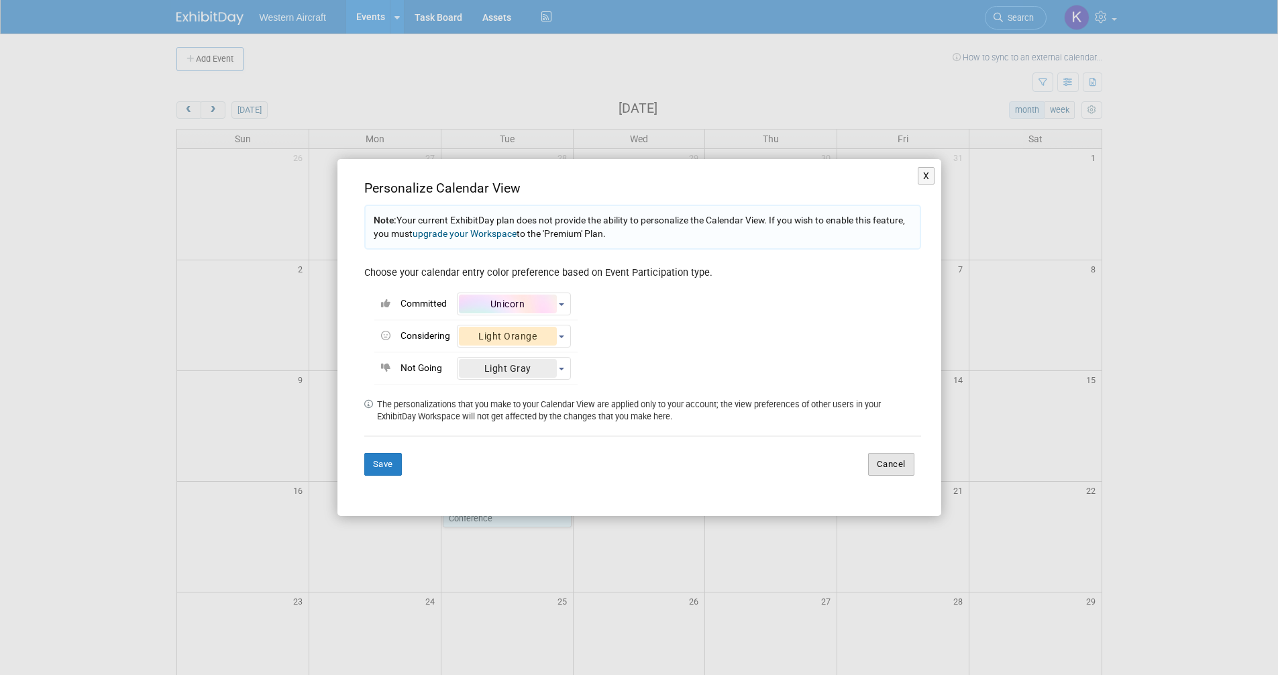
click at [889, 466] on button "Cancel" at bounding box center [891, 464] width 46 height 23
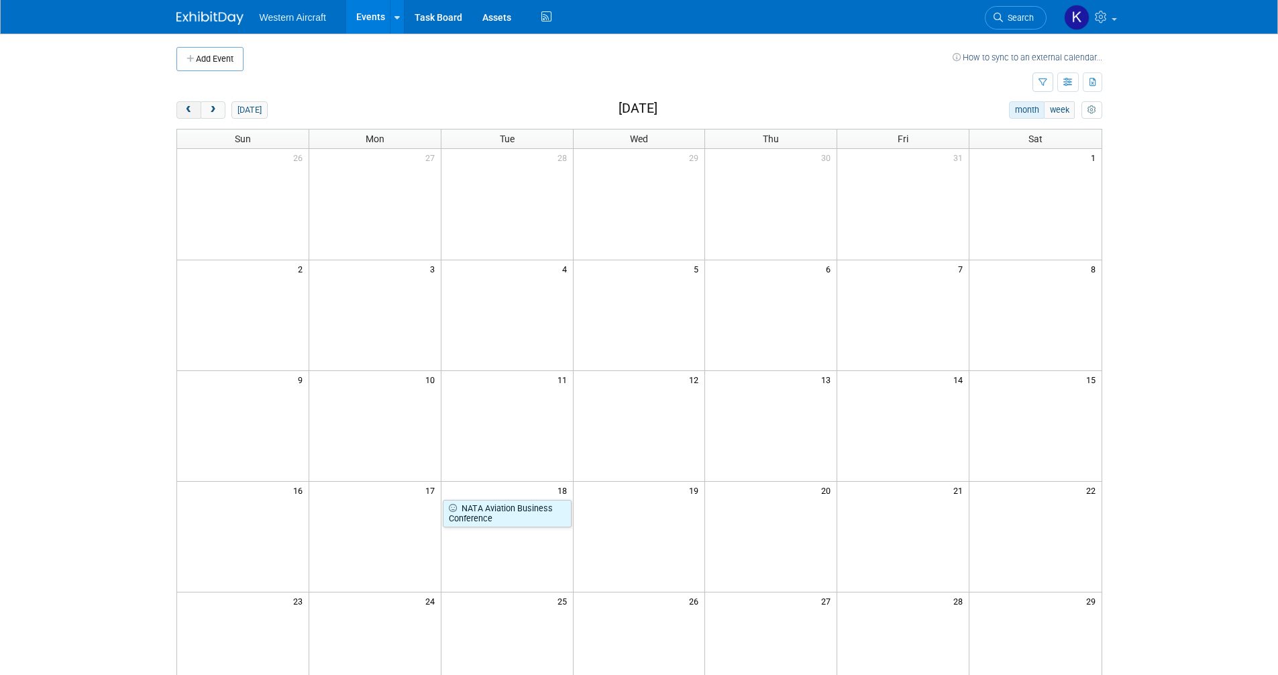
click at [195, 114] on button "prev" at bounding box center [188, 109] width 25 height 17
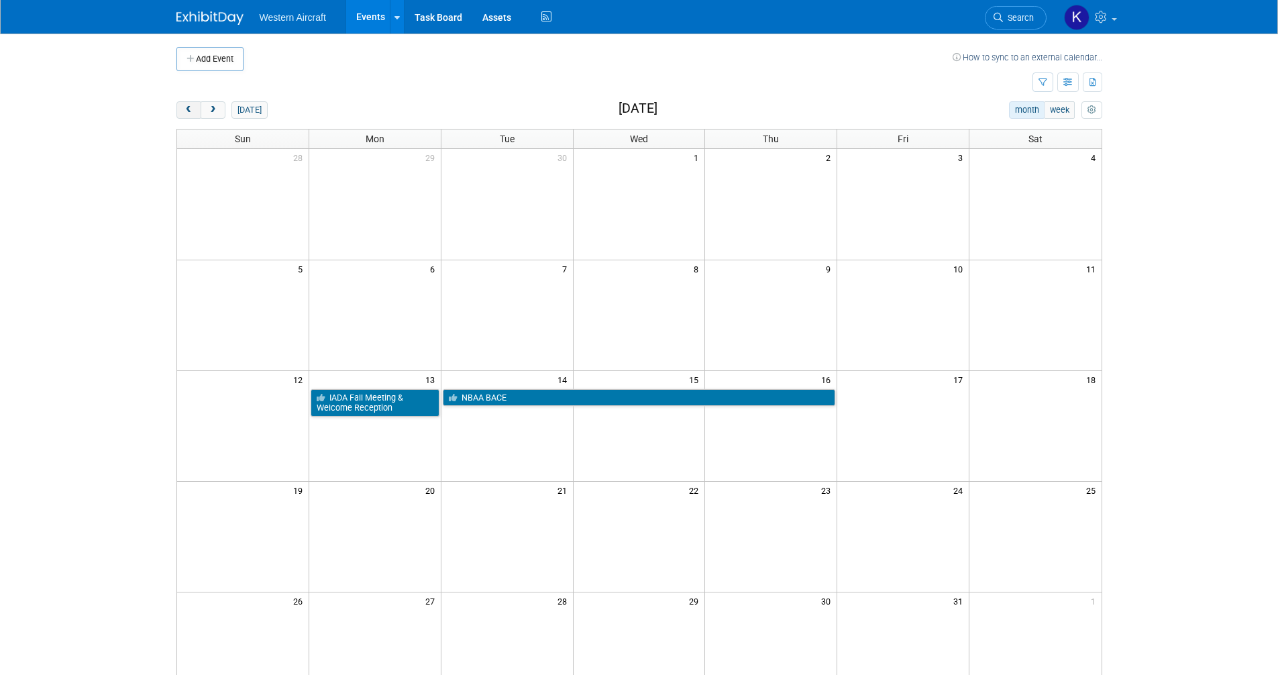
click at [195, 114] on button "prev" at bounding box center [188, 109] width 25 height 17
